Goal: Information Seeking & Learning: Find specific fact

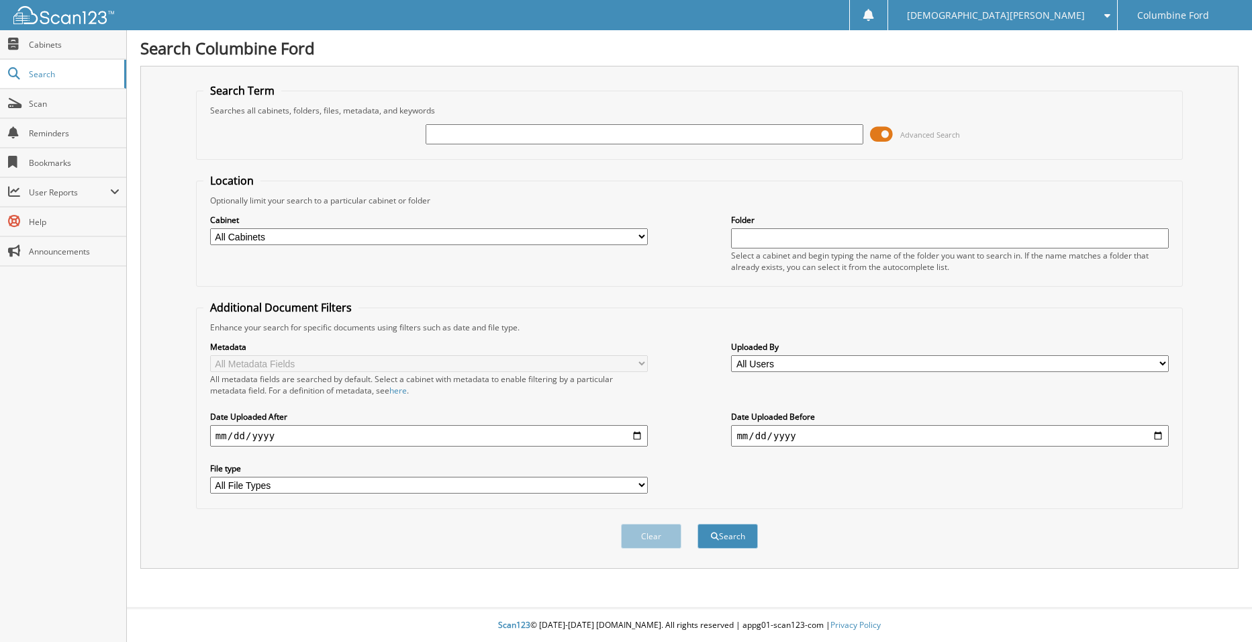
click at [436, 134] on input "text" at bounding box center [645, 134] width 438 height 20
type input "F25612A"
click at [735, 532] on button "Search" at bounding box center [727, 536] width 60 height 25
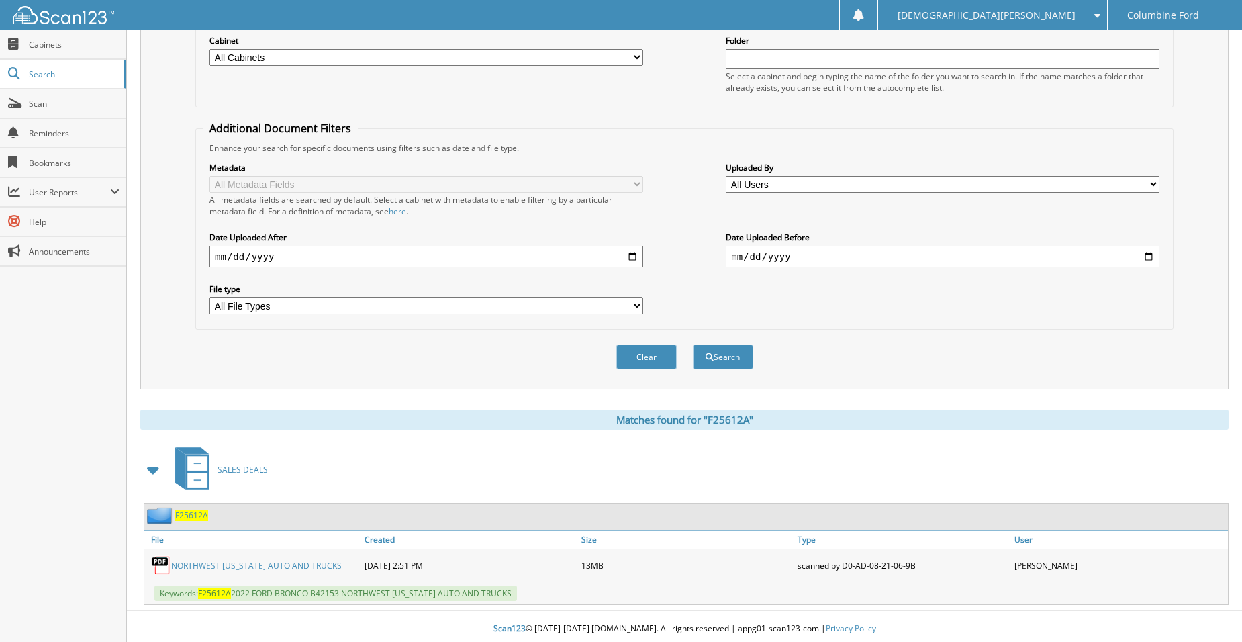
scroll to position [183, 0]
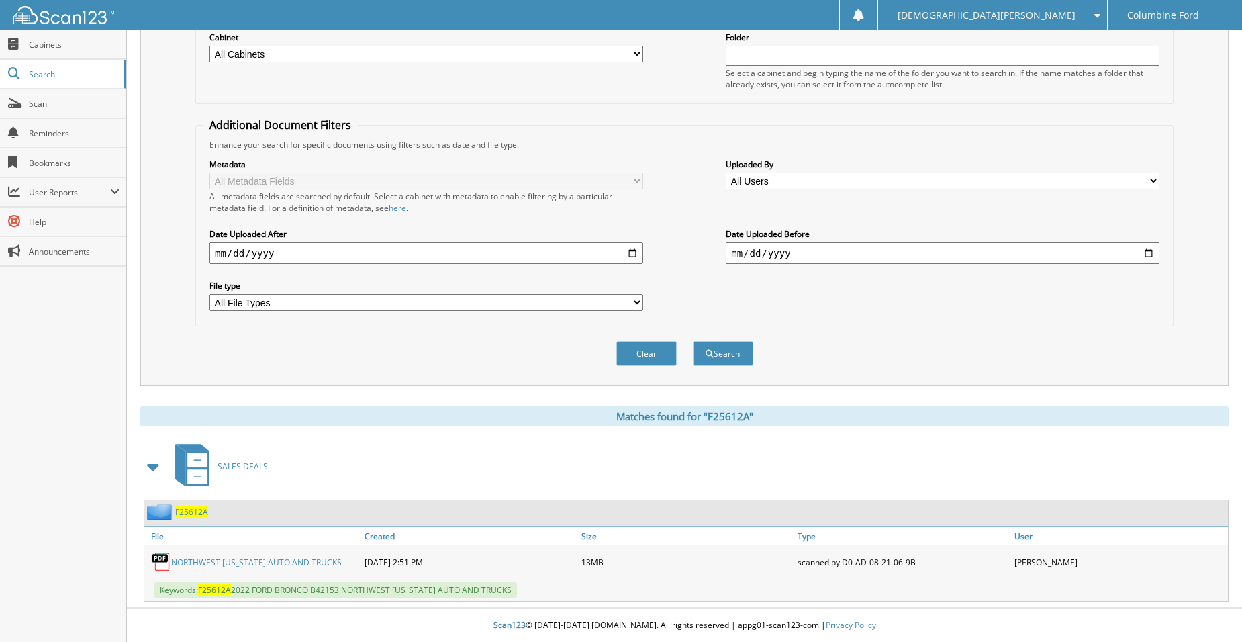
click at [193, 510] on span "F25612A" at bounding box center [191, 511] width 33 height 11
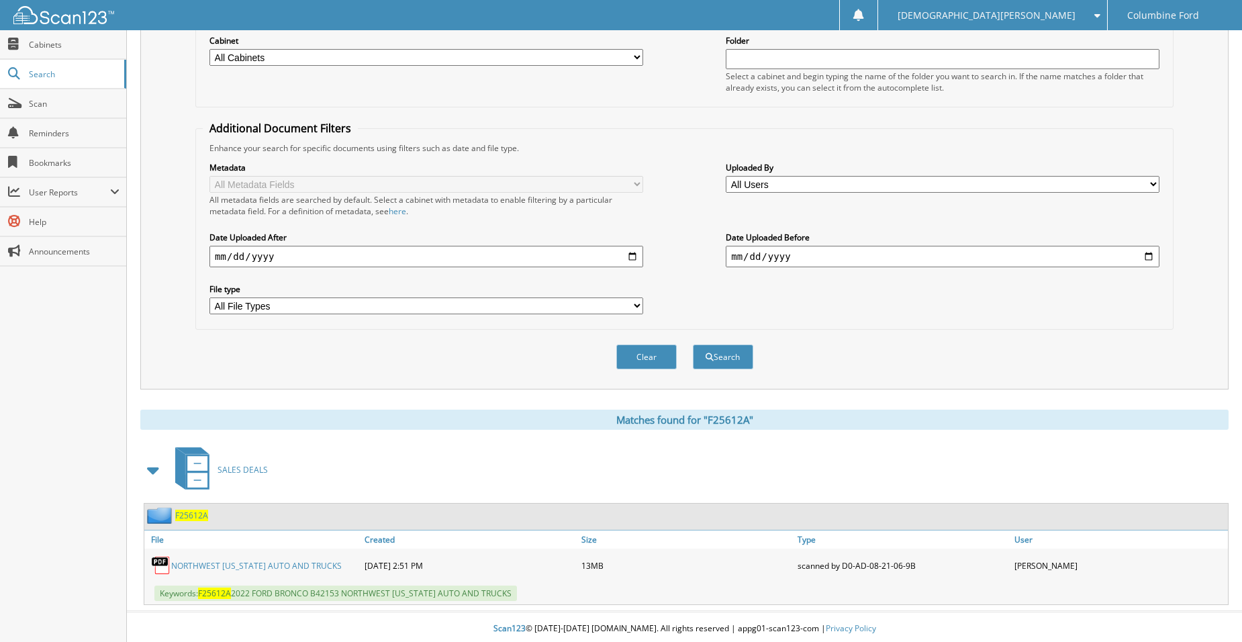
scroll to position [183, 0]
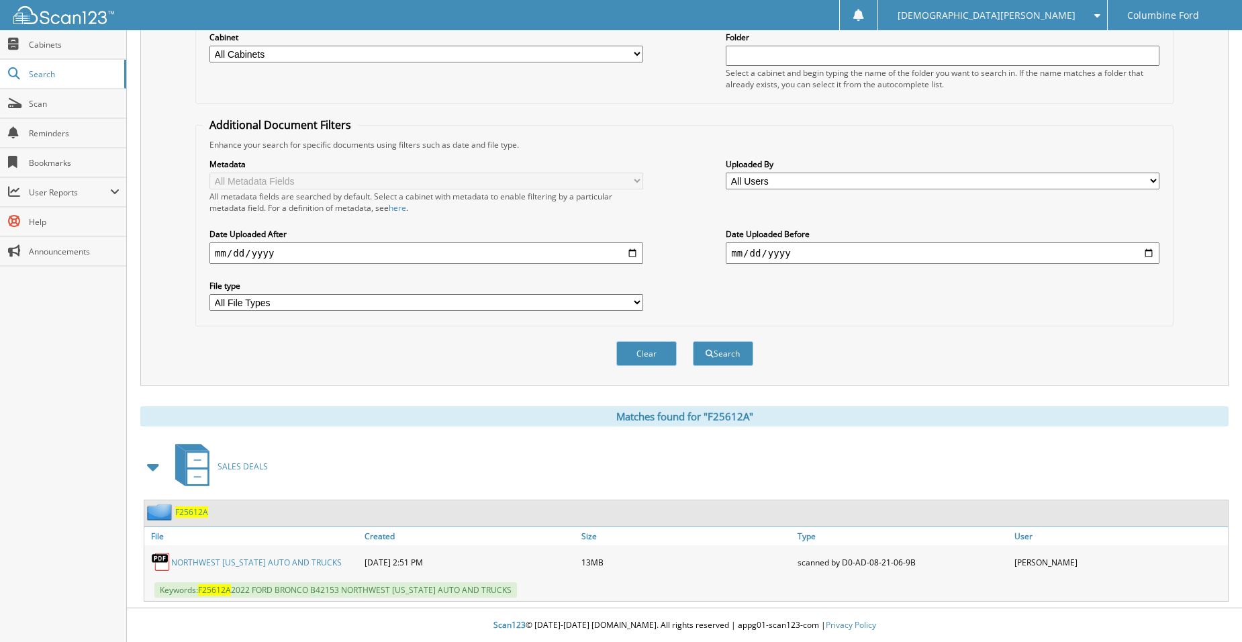
click at [221, 560] on link "NORTHWEST COLORADO AUTO AND TRUCKS" at bounding box center [256, 561] width 170 height 11
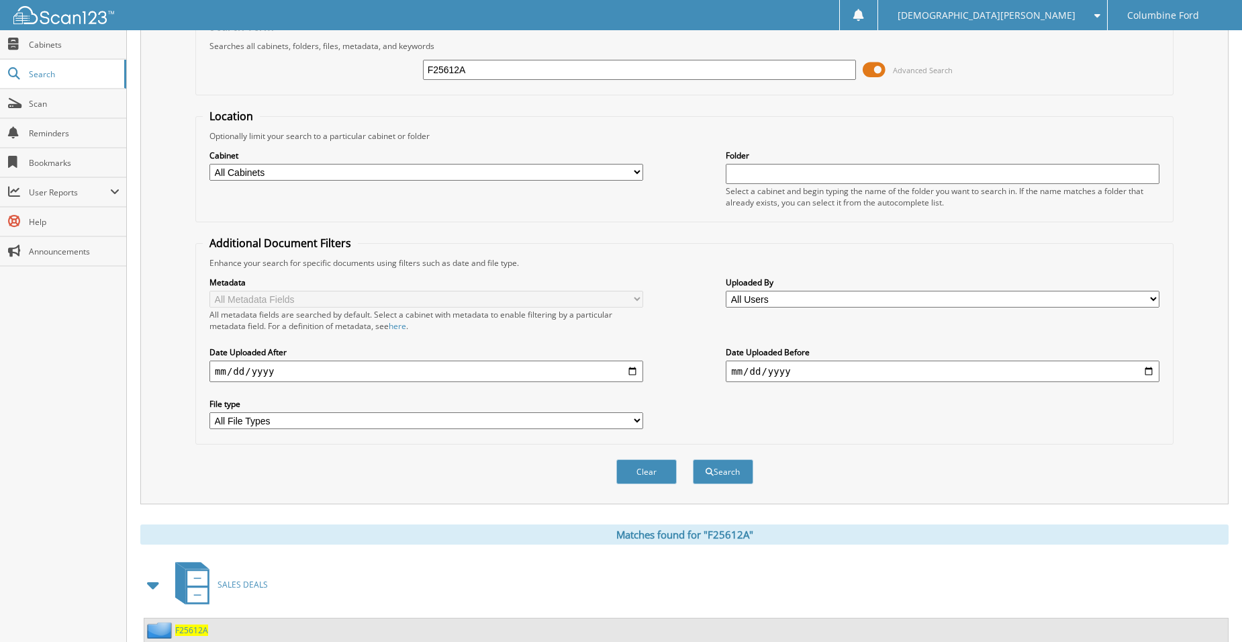
scroll to position [0, 0]
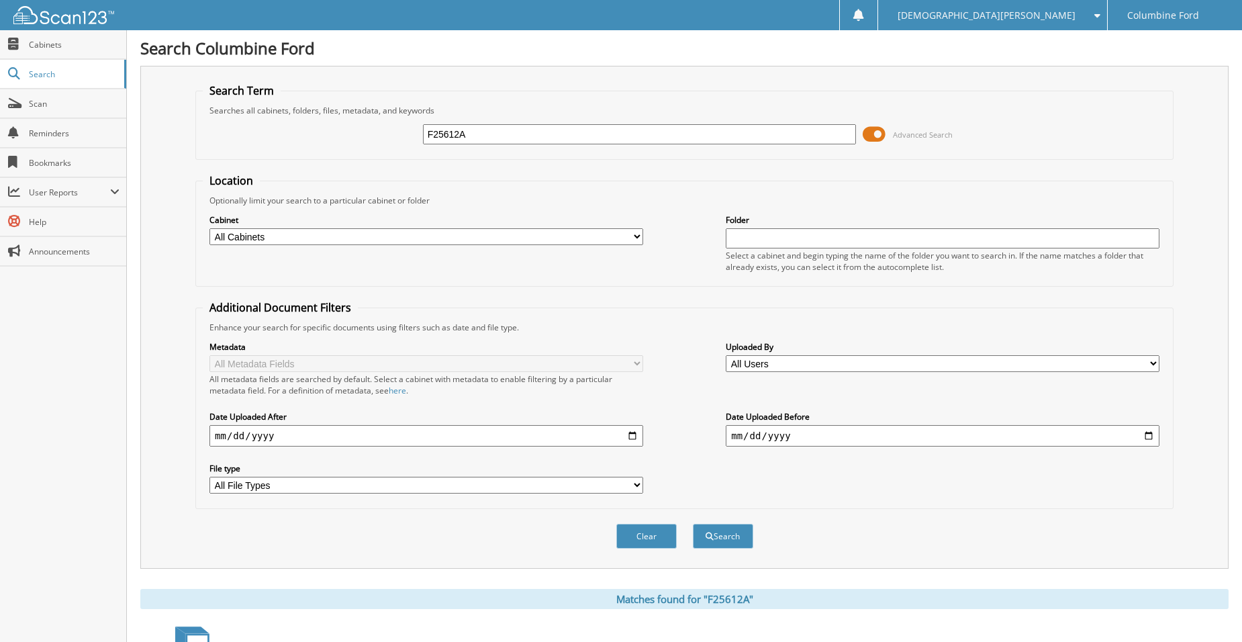
click at [469, 130] on input "F25612A" at bounding box center [640, 134] width 434 height 20
type input "Z7169"
click at [740, 548] on button "Search" at bounding box center [723, 536] width 60 height 25
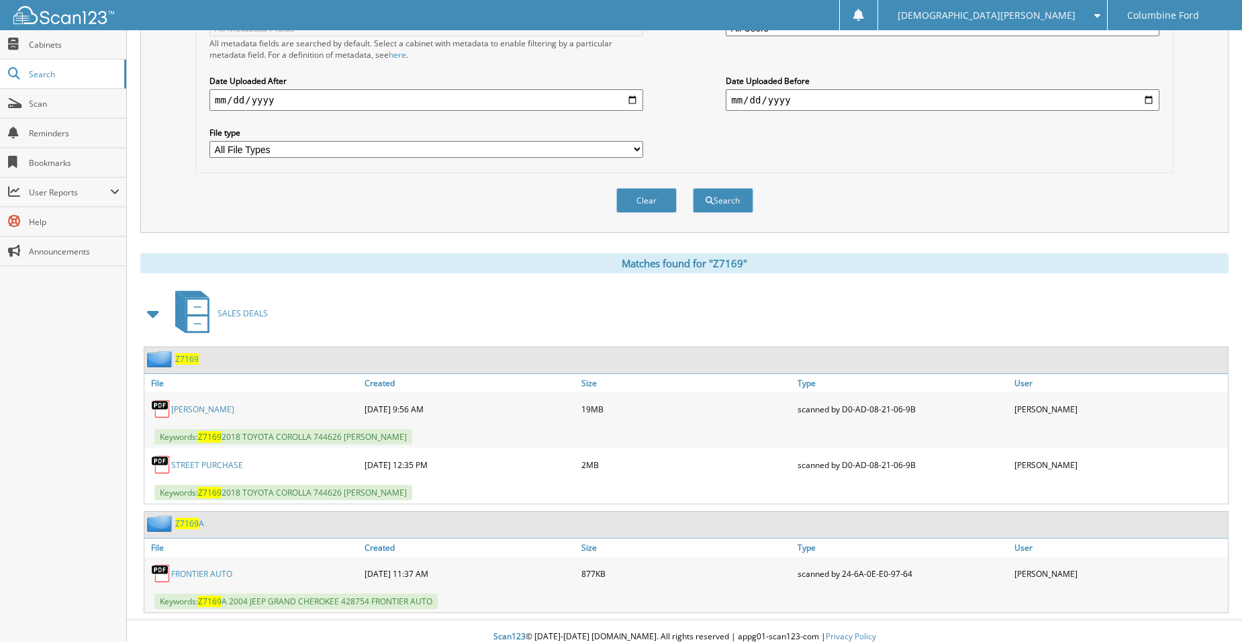
click at [202, 411] on link "GERVAIS MURRAY" at bounding box center [202, 408] width 63 height 11
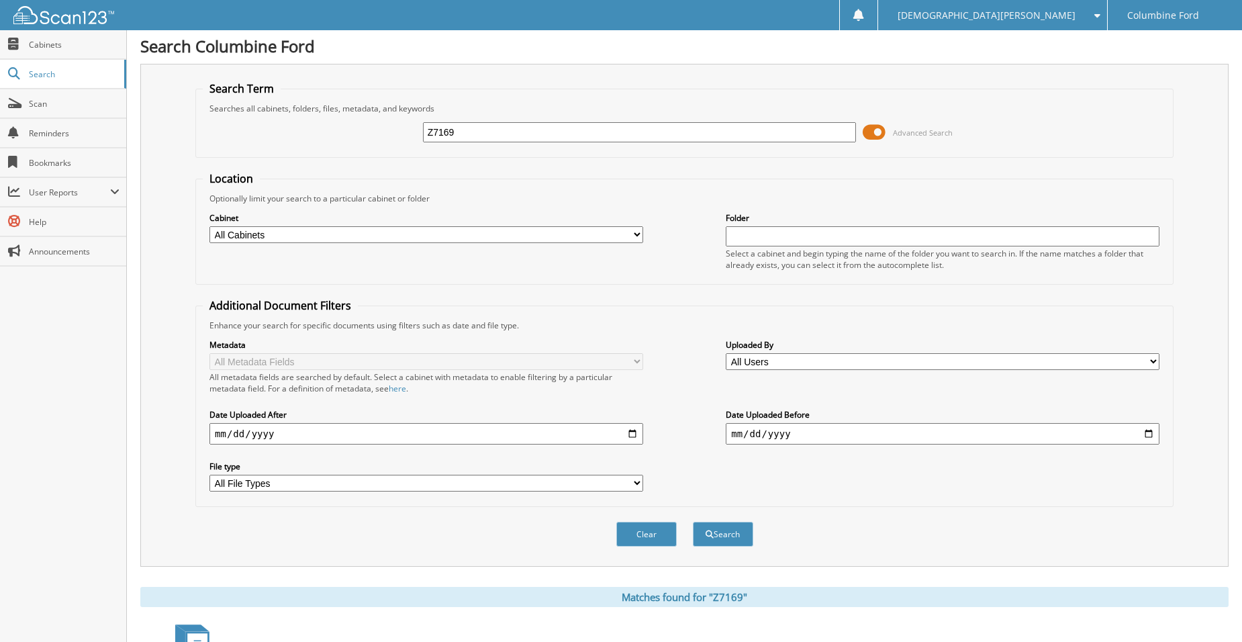
scroll to position [0, 0]
click at [471, 119] on div "Z7169 Advanced Search" at bounding box center [684, 134] width 963 height 36
click at [468, 126] on input "Z7169" at bounding box center [640, 134] width 434 height 20
click at [468, 127] on input "Z7169" at bounding box center [640, 134] width 434 height 20
click at [466, 128] on input "Z7169" at bounding box center [640, 134] width 434 height 20
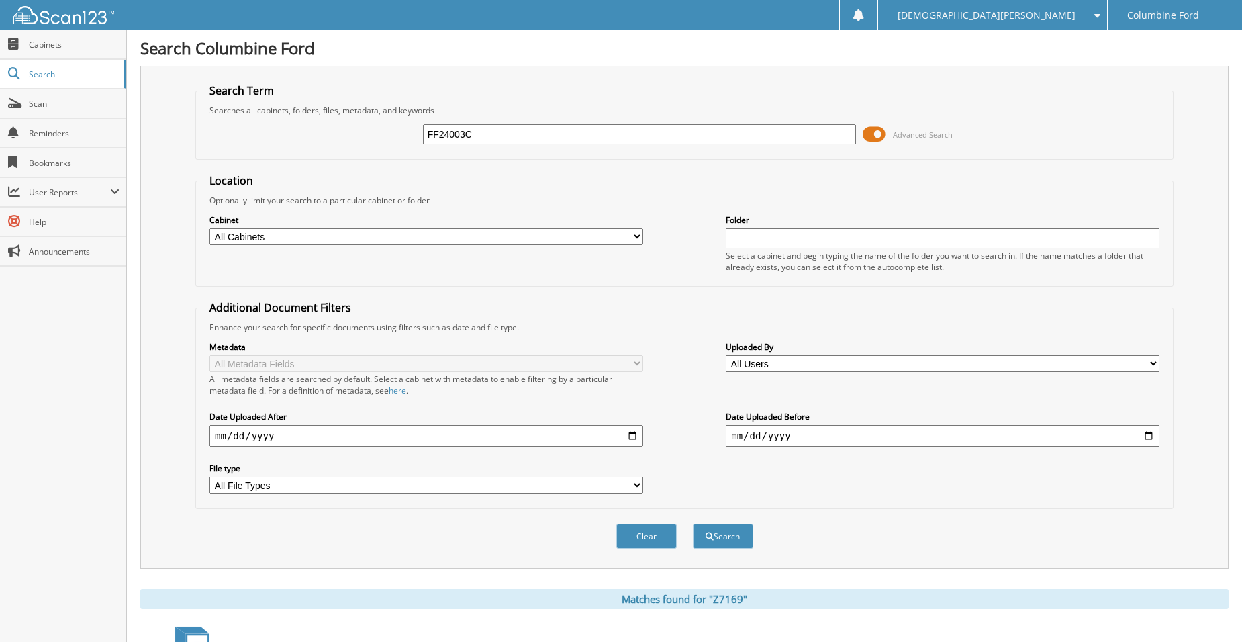
type input "FF24003C"
click at [693, 524] on button "Search" at bounding box center [723, 536] width 60 height 25
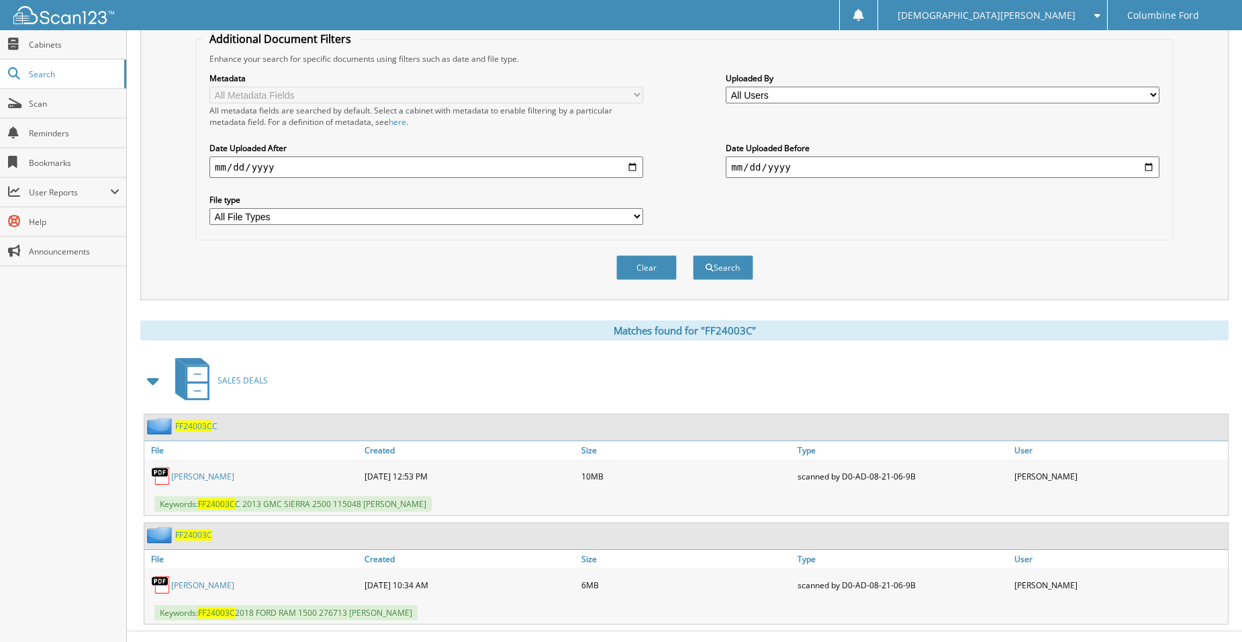
click at [201, 581] on link "[PERSON_NAME]" at bounding box center [202, 584] width 63 height 11
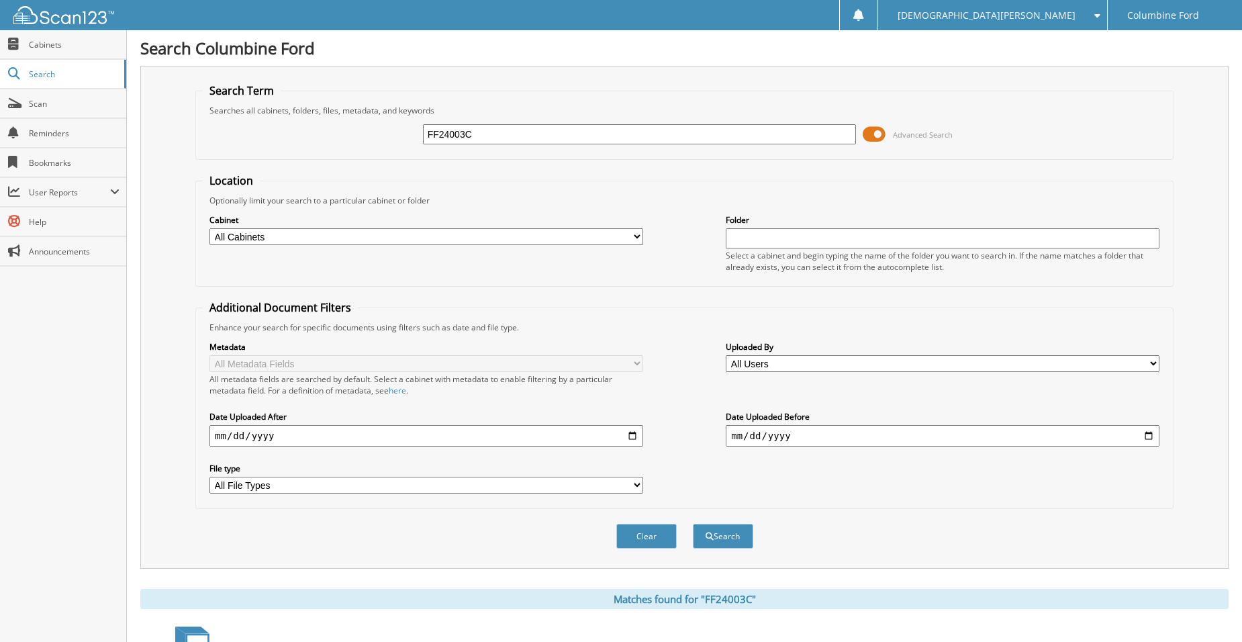
drag, startPoint x: 459, startPoint y: 134, endPoint x: 460, endPoint y: 128, distance: 6.8
click at [460, 128] on input "FF24003C" at bounding box center [640, 134] width 434 height 20
click at [460, 125] on input "FF24003C" at bounding box center [640, 134] width 434 height 20
drag, startPoint x: 460, startPoint y: 124, endPoint x: 371, endPoint y: 175, distance: 102.6
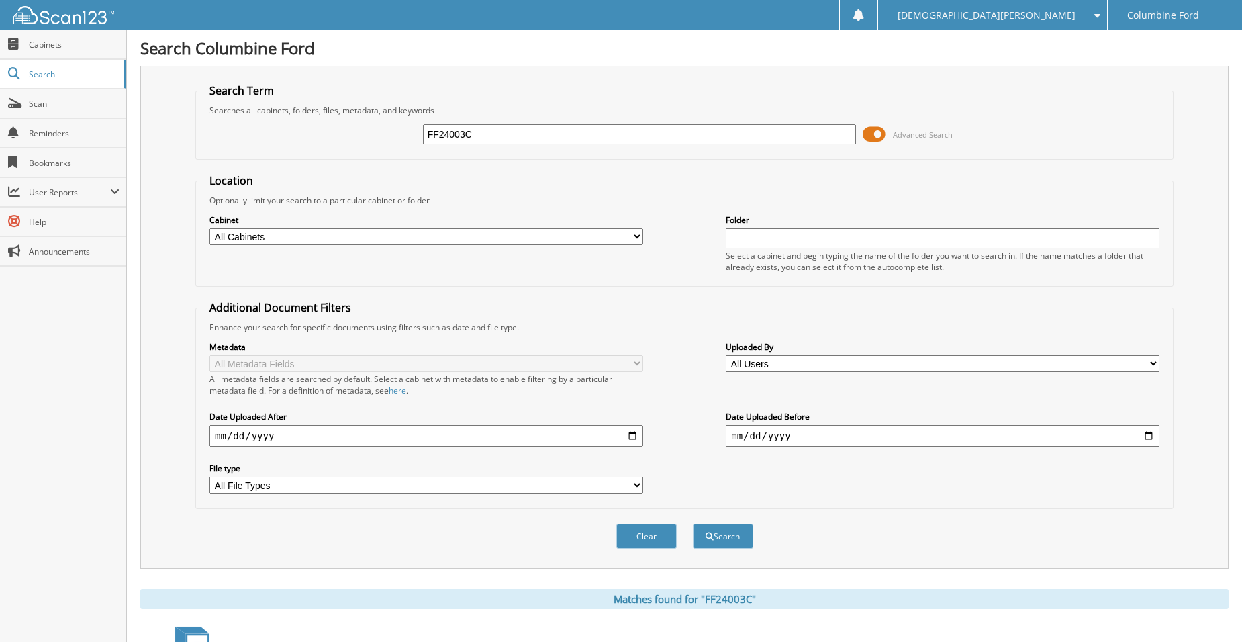
click at [354, 187] on fieldset "Location Optionally limit your search to a particular cabinet or folder Cabinet…" at bounding box center [684, 229] width 978 height 113
click at [463, 130] on input "FF24003C" at bounding box center [640, 134] width 434 height 20
paste input "F25382"
type input "F25382"
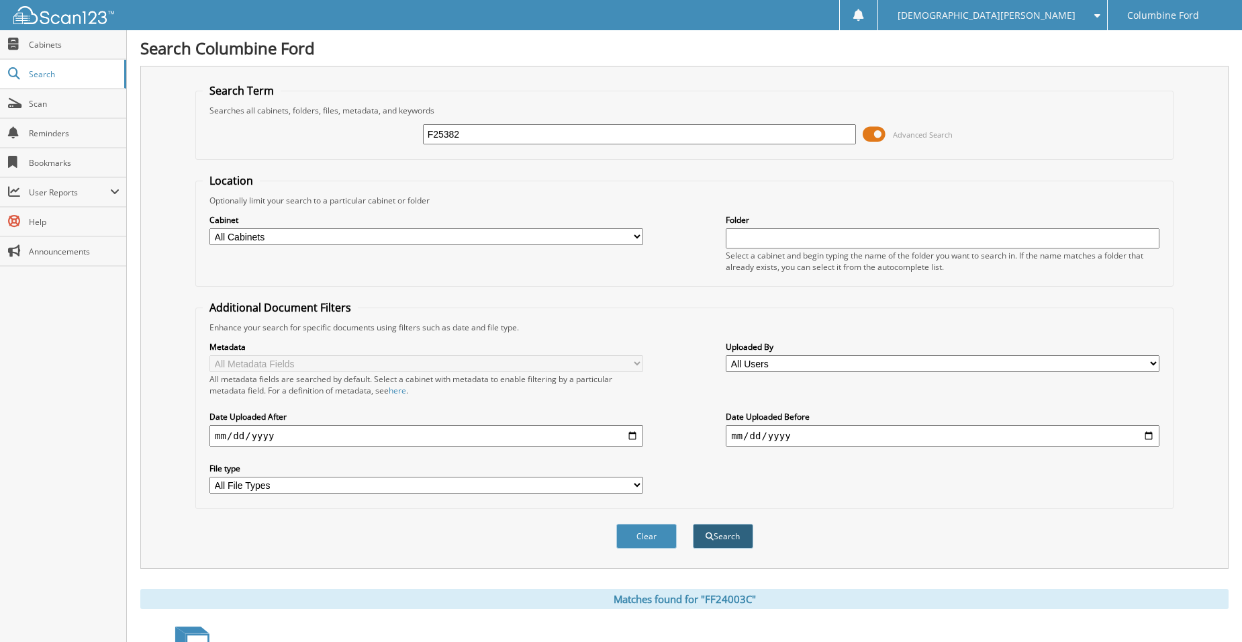
click at [706, 539] on span "submit" at bounding box center [709, 536] width 8 height 8
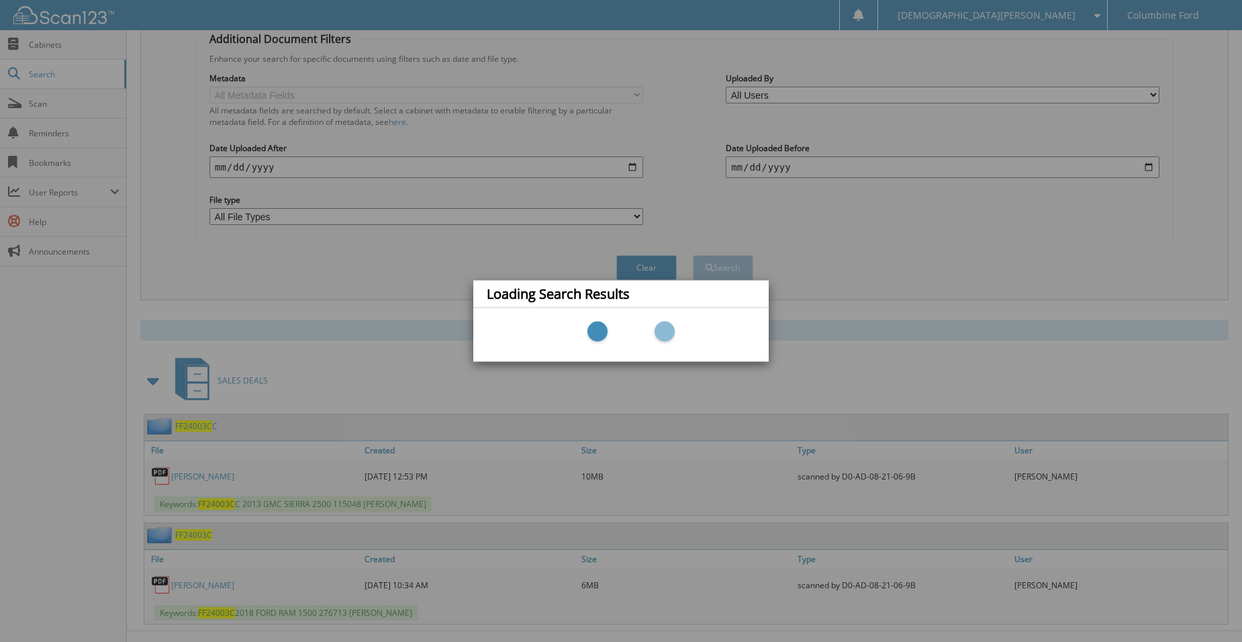
scroll to position [292, 0]
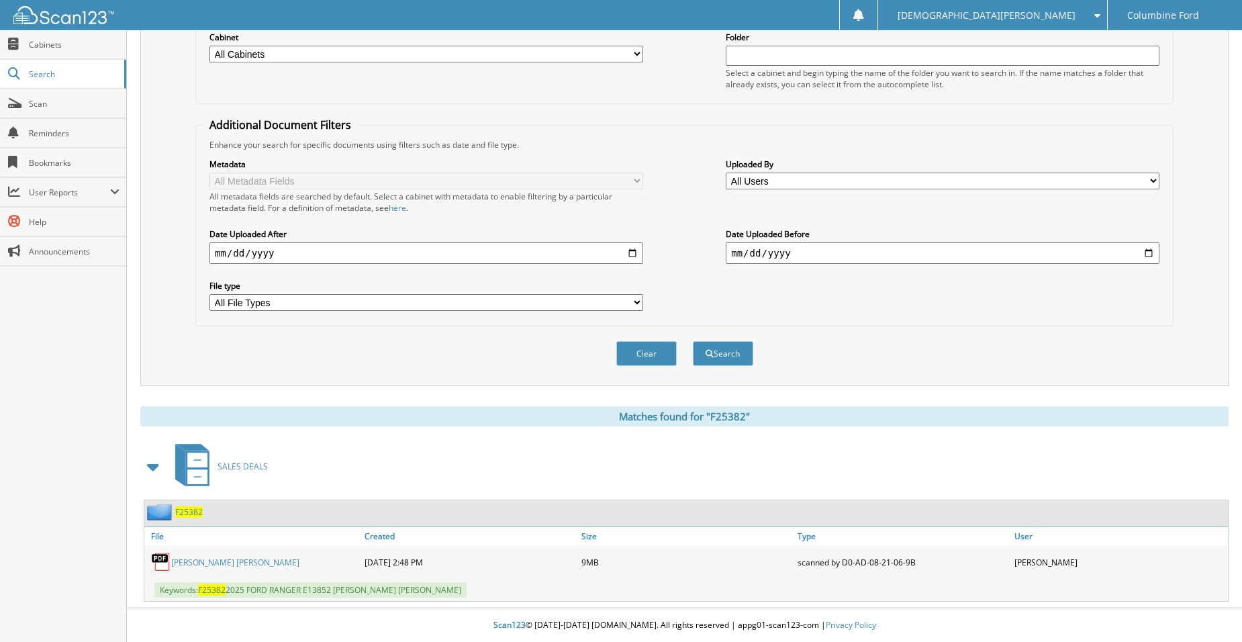
click at [210, 560] on link "[PERSON_NAME] [PERSON_NAME]" at bounding box center [235, 561] width 128 height 11
